Goal: Task Accomplishment & Management: Complete application form

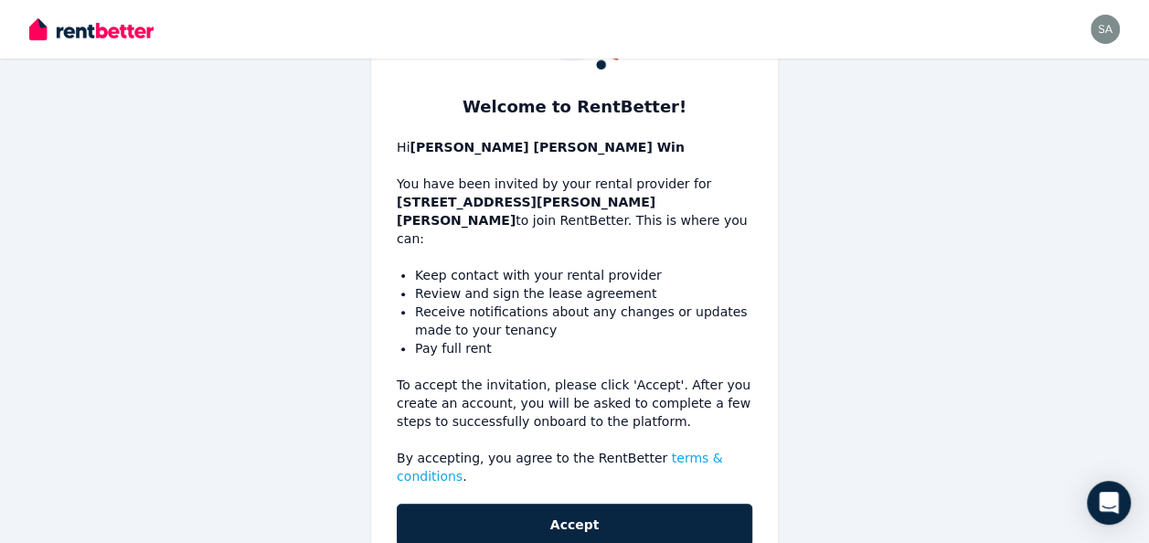
scroll to position [146, 0]
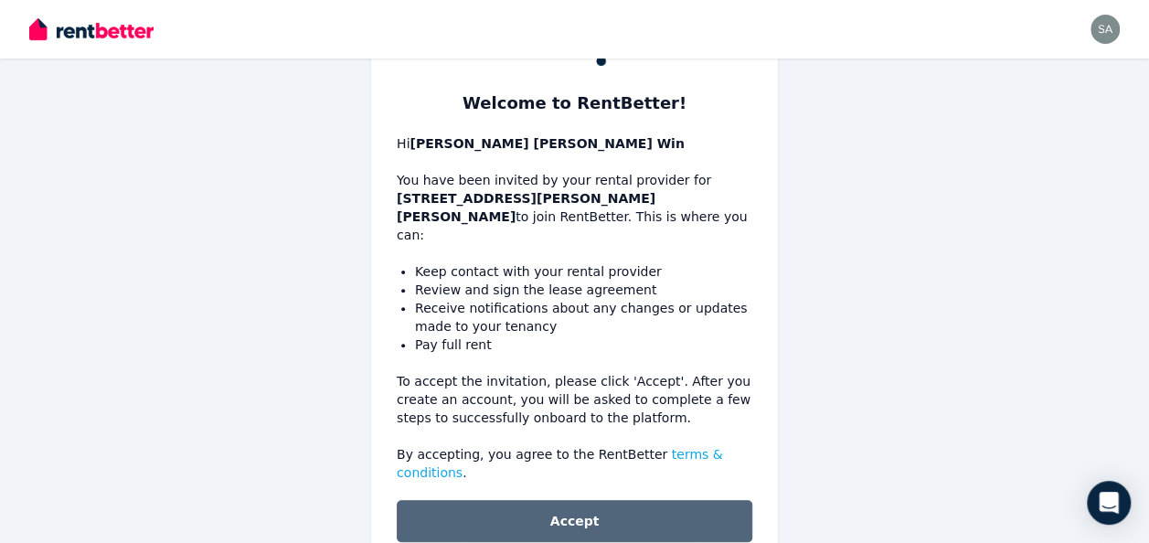
click at [680, 500] on button "Accept" at bounding box center [575, 521] width 356 height 42
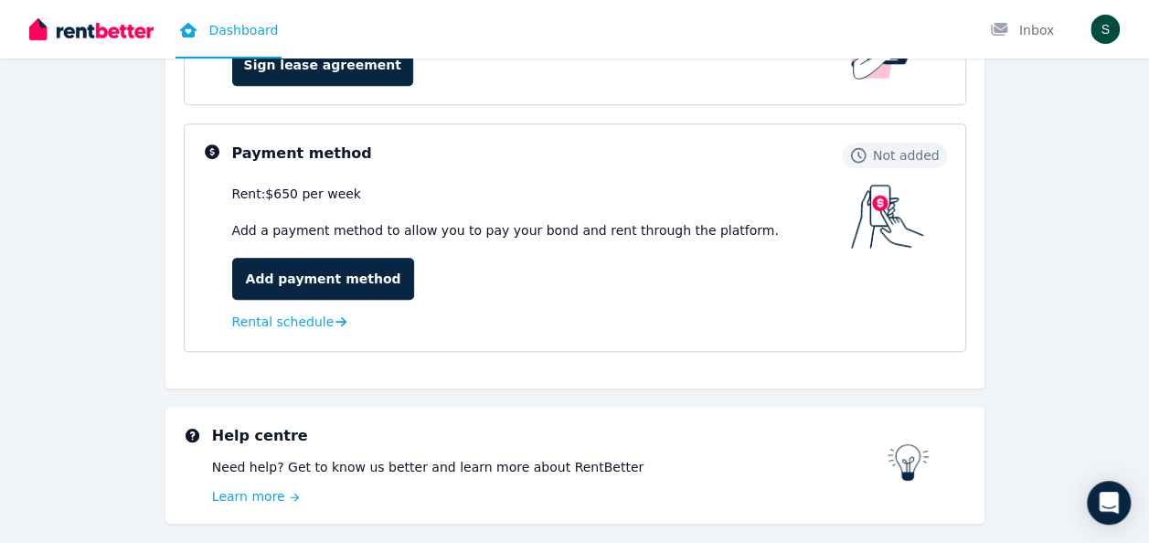
scroll to position [168, 0]
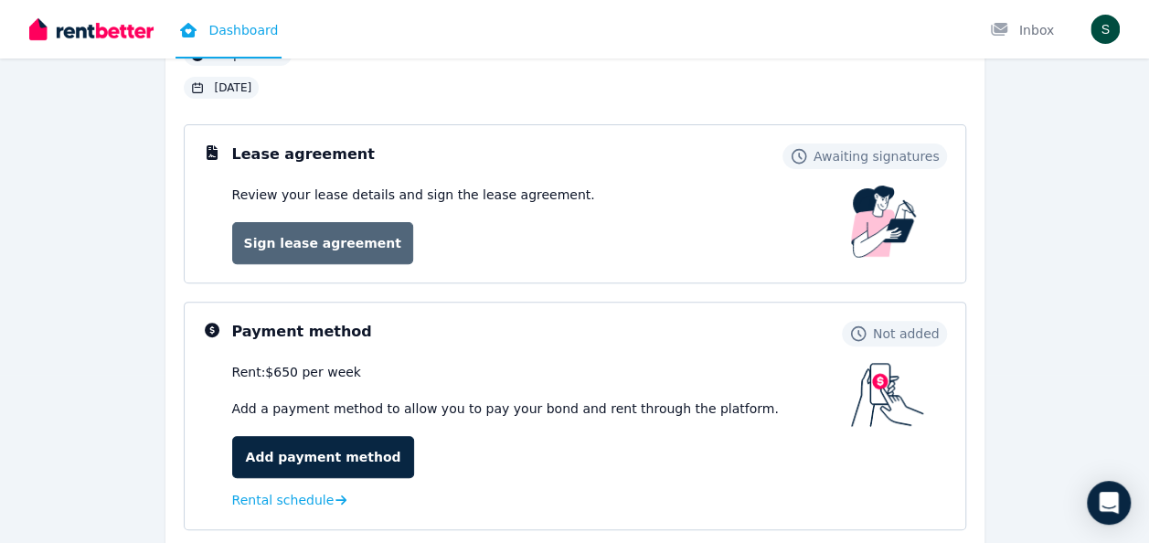
click at [389, 250] on link "Sign lease agreement" at bounding box center [322, 243] width 181 height 42
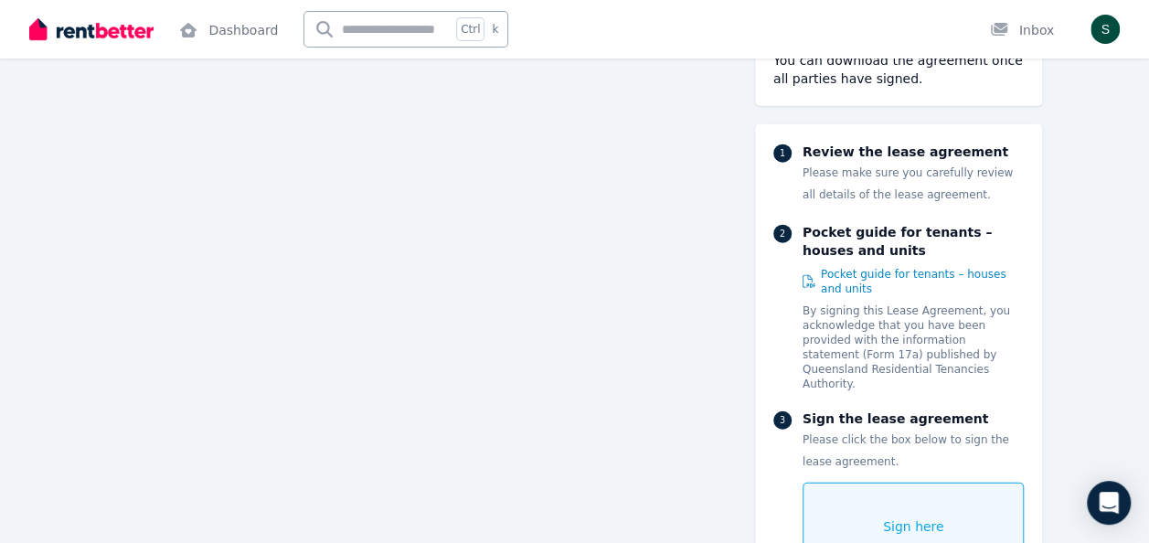
scroll to position [8963, 0]
